Goal: Task Accomplishment & Management: Complete application form

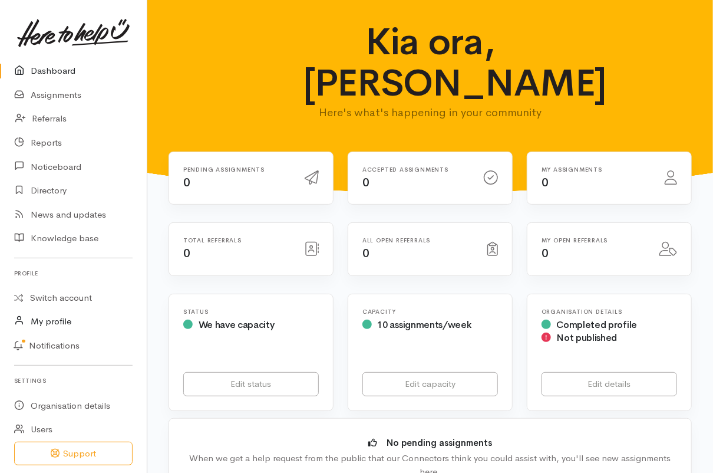
click at [68, 319] on link "My profile" at bounding box center [73, 321] width 147 height 24
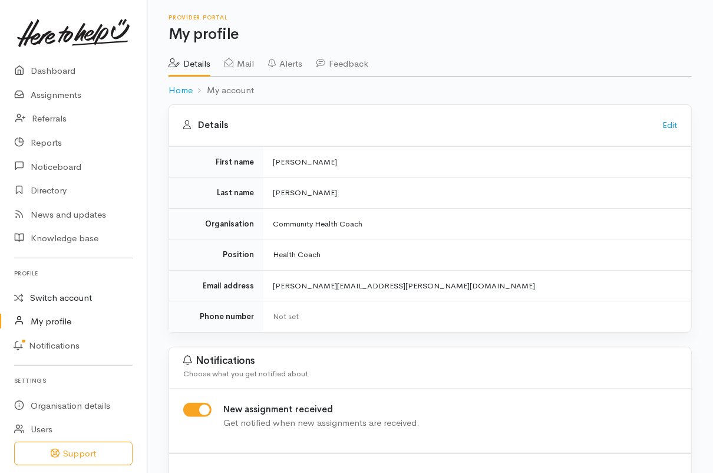
click at [72, 298] on link "Switch account" at bounding box center [73, 297] width 147 height 23
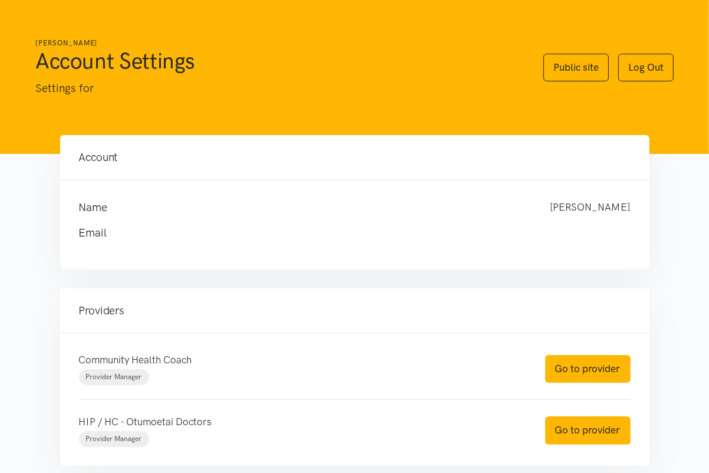
scroll to position [68, 0]
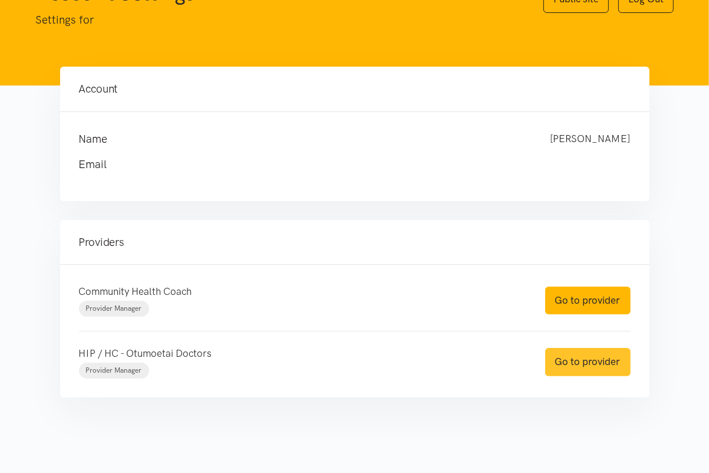
click at [573, 364] on link "Go to provider" at bounding box center [587, 362] width 85 height 28
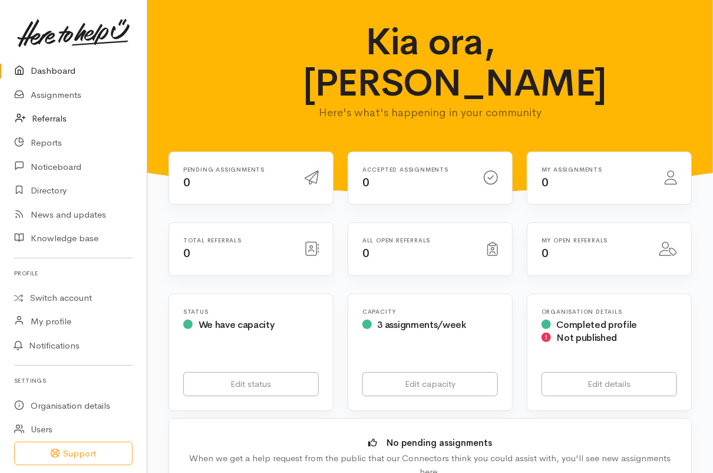
click at [58, 121] on link "Referrals" at bounding box center [73, 119] width 147 height 24
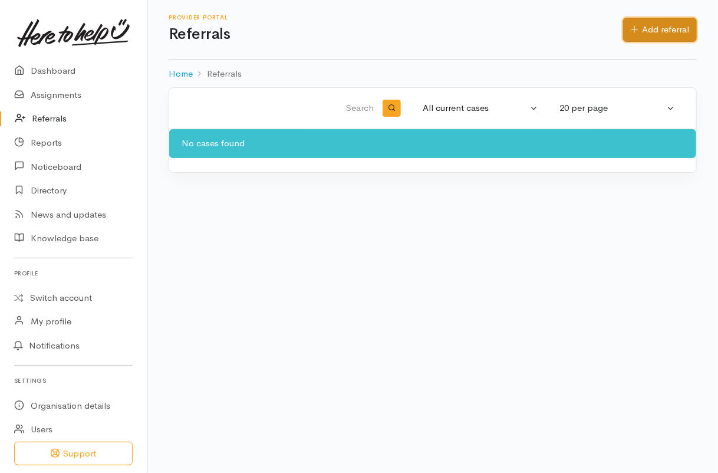
click at [634, 29] on icon at bounding box center [634, 29] width 8 height 9
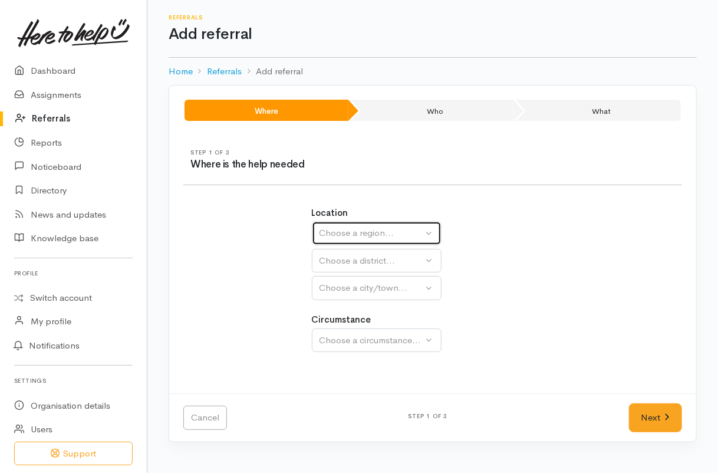
click at [431, 239] on button "Choose a region..." at bounding box center [377, 233] width 130 height 24
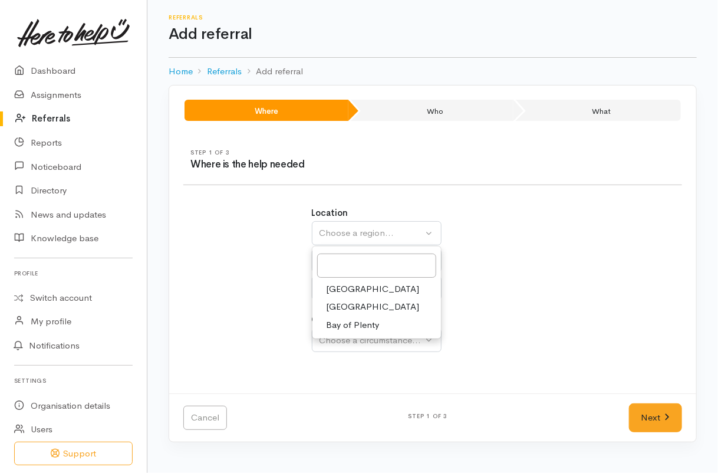
click at [373, 319] on span "Bay of Plenty" at bounding box center [352, 325] width 53 height 14
select select "4"
select select
